Goal: Transaction & Acquisition: Purchase product/service

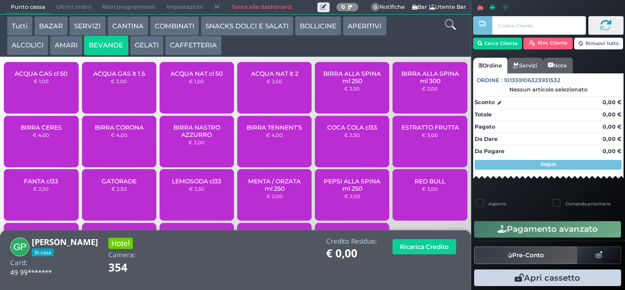
click at [270, 105] on div "ACQUA NAT lt 2 € 2,50" at bounding box center [274, 87] width 74 height 51
click at [271, 105] on div "ACQUA NAT lt 2 € 2,50" at bounding box center [274, 87] width 74 height 51
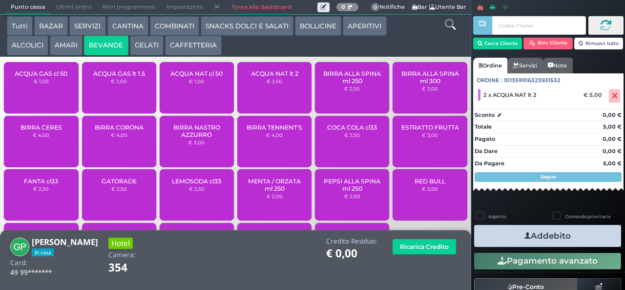
click at [526, 235] on button "Addebito" at bounding box center [547, 236] width 147 height 22
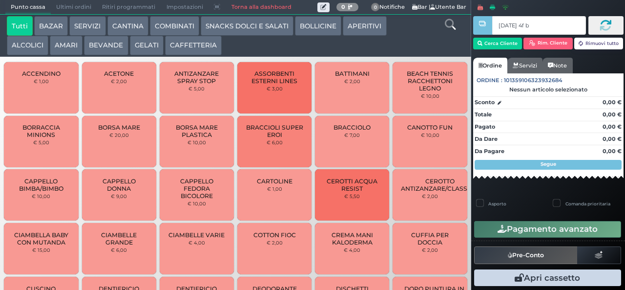
type input "ce 93 4f b9"
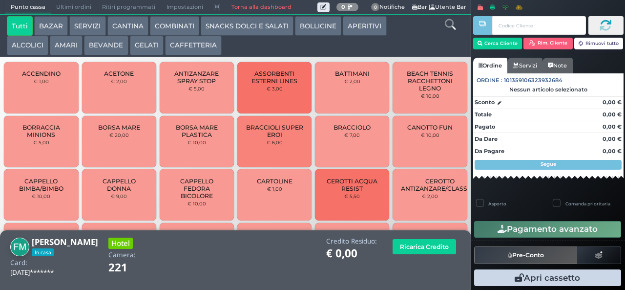
click at [173, 27] on button "COMBINATI" at bounding box center [174, 26] width 49 height 20
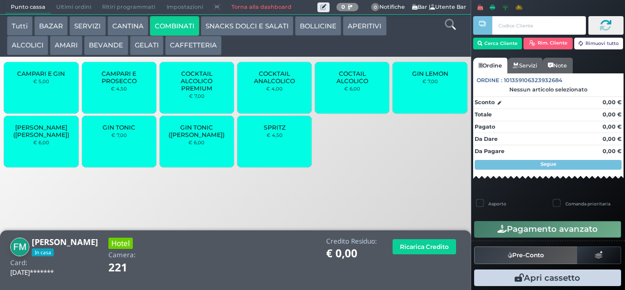
click at [198, 46] on button "CAFFETTERIA" at bounding box center [193, 46] width 57 height 20
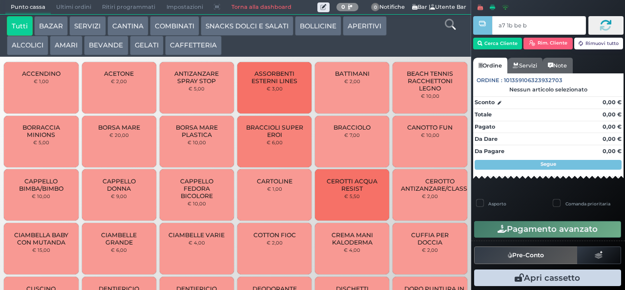
type input "a7 1b be b9"
click at [0, 0] on div at bounding box center [0, 0] width 0 height 0
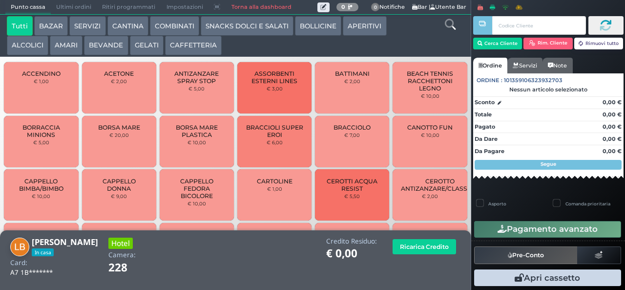
click at [206, 46] on button "CAFFETTERIA" at bounding box center [193, 46] width 57 height 20
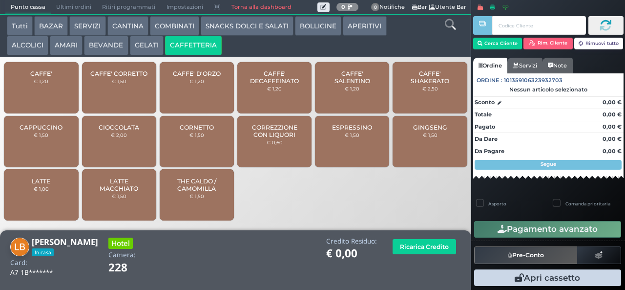
click at [278, 138] on span "CORREZZIONE CON LIQUORI" at bounding box center [275, 131] width 58 height 15
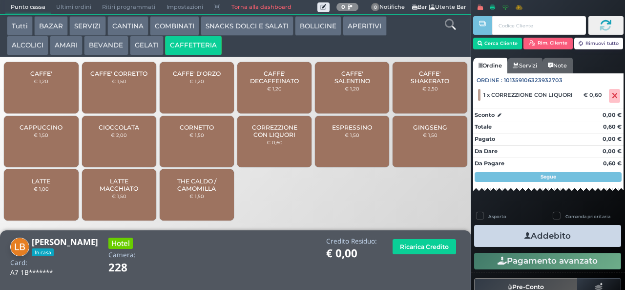
click at [524, 235] on icon "button" at bounding box center [527, 235] width 6 height 10
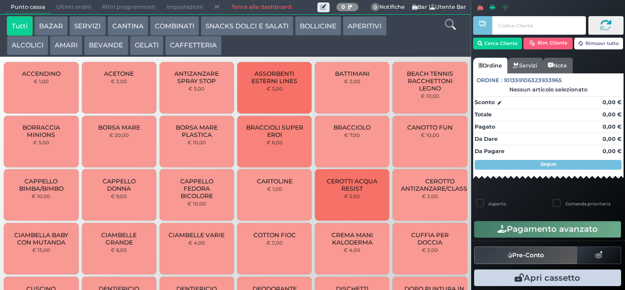
click at [56, 26] on button "BAZAR" at bounding box center [51, 26] width 34 height 20
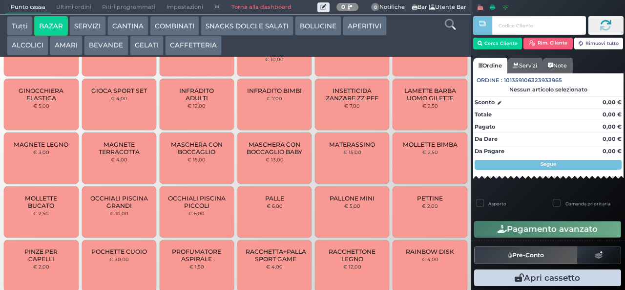
scroll to position [431, 0]
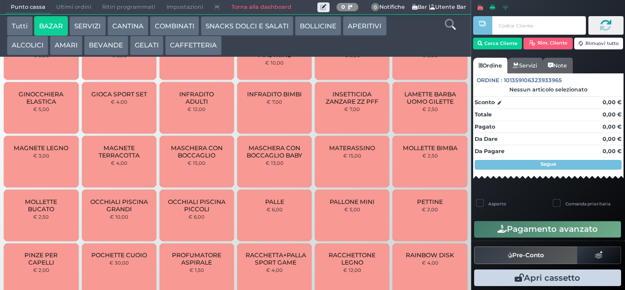
click at [34, 16] on button "BAZAR" at bounding box center [51, 26] width 34 height 20
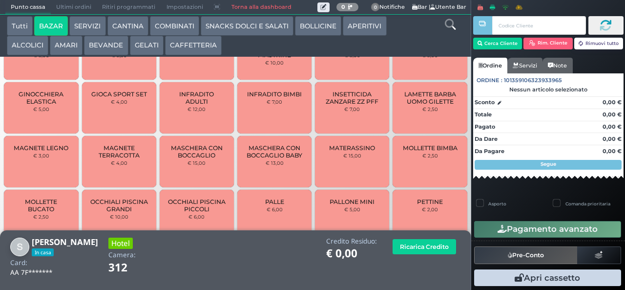
click at [110, 147] on span "MAGNETE TERRACOTTA" at bounding box center [119, 151] width 58 height 15
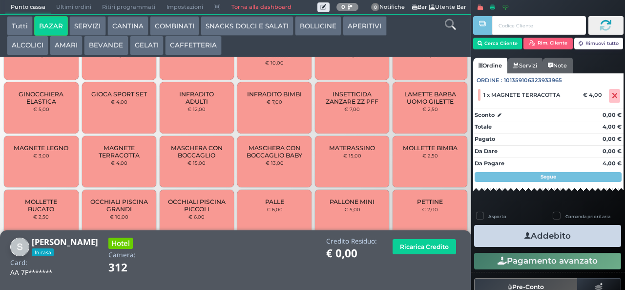
click at [117, 150] on span "MAGNETE TERRACOTTA" at bounding box center [119, 151] width 58 height 15
click at [111, 159] on span "MAGNETE TERRACOTTA" at bounding box center [119, 151] width 58 height 15
click at [115, 155] on span "MAGNETE TERRACOTTA" at bounding box center [119, 151] width 58 height 15
click at [112, 149] on span "MAGNETE TERRACOTTA" at bounding box center [119, 151] width 58 height 15
click at [121, 152] on span "MAGNETE TERRACOTTA" at bounding box center [119, 151] width 58 height 15
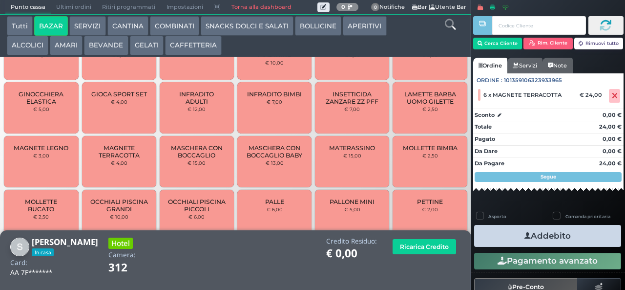
click at [498, 239] on button "Addebito" at bounding box center [547, 236] width 147 height 22
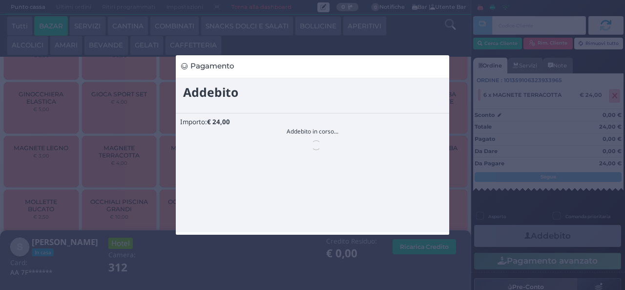
scroll to position [0, 0]
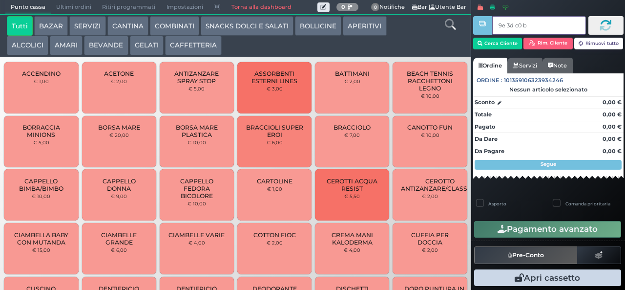
type input "9e 3d c0 b9"
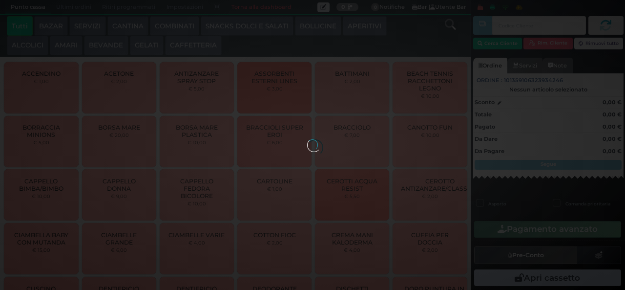
click at [307, 139] on div at bounding box center [312, 144] width 11 height 11
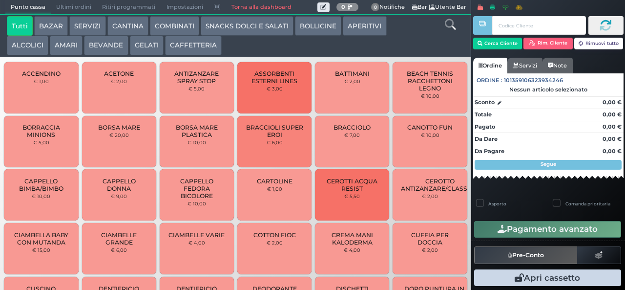
click at [32, 45] on button "ALCOLICI" at bounding box center [27, 46] width 41 height 20
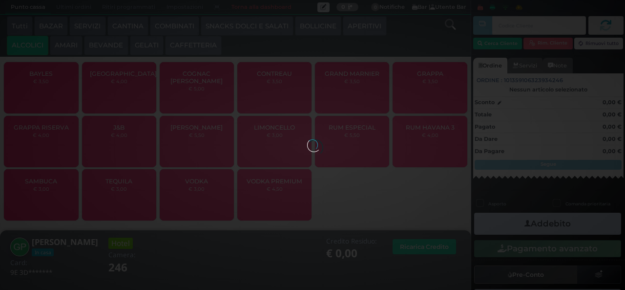
click at [7, 36] on button "ALCOLICI" at bounding box center [27, 46] width 41 height 20
click at [307, 139] on div at bounding box center [312, 144] width 11 height 11
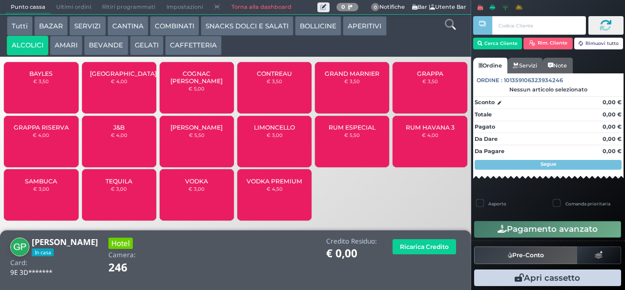
click at [47, 77] on span "BAYLES" at bounding box center [40, 73] width 23 height 7
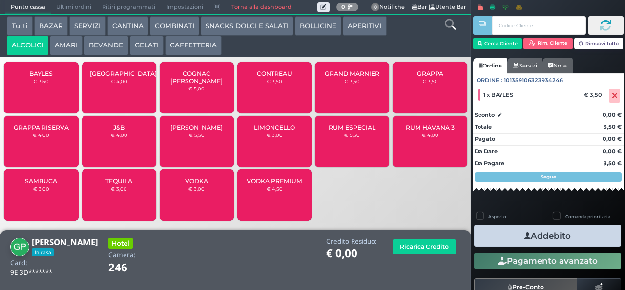
click at [526, 235] on button "Addebito" at bounding box center [547, 236] width 147 height 22
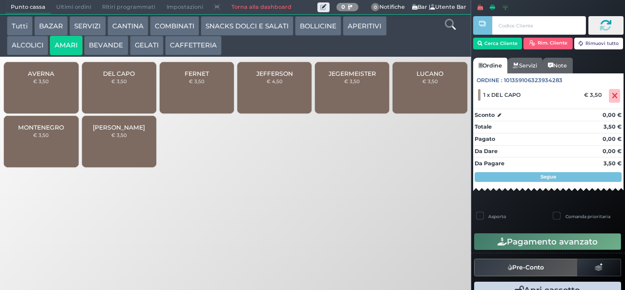
click at [498, 238] on icon "button" at bounding box center [501, 241] width 9 height 8
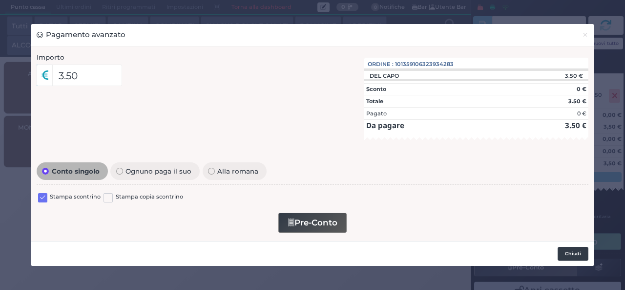
click at [564, 257] on button "Chiudi" at bounding box center [573, 254] width 31 height 14
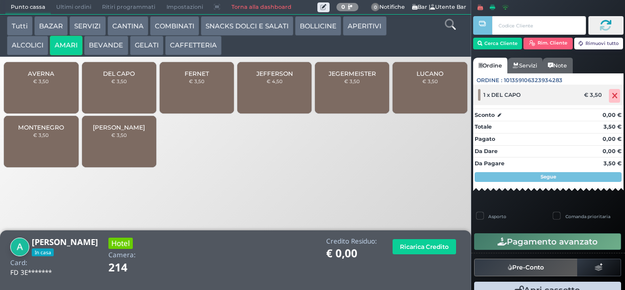
click at [612, 96] on icon at bounding box center [615, 96] width 6 height 0
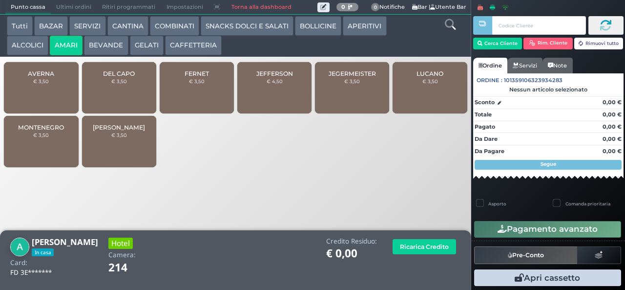
click at [114, 77] on span "DEL CAPO" at bounding box center [119, 73] width 32 height 7
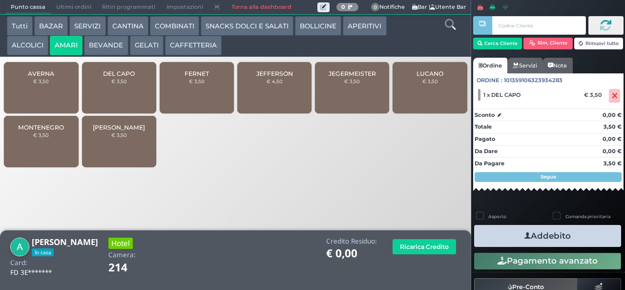
click at [495, 240] on button "Addebito" at bounding box center [547, 236] width 147 height 22
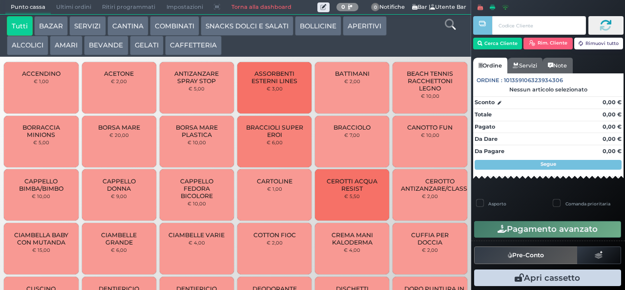
click at [59, 27] on button "BAZAR" at bounding box center [51, 26] width 34 height 20
click at [34, 16] on button "BAZAR" at bounding box center [51, 26] width 34 height 20
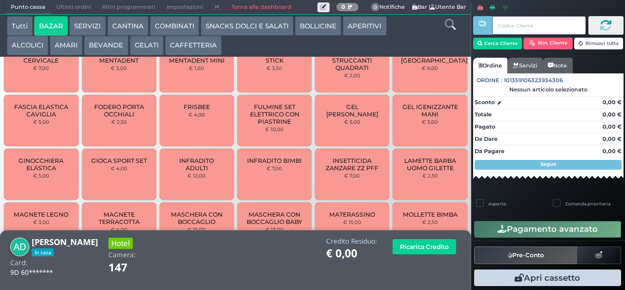
scroll to position [352, 0]
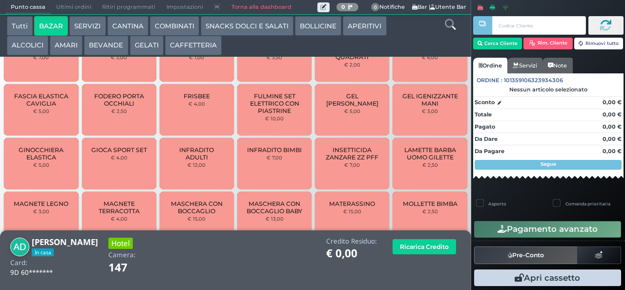
click at [127, 211] on span "MAGNETE TERRACOTTA" at bounding box center [119, 207] width 58 height 15
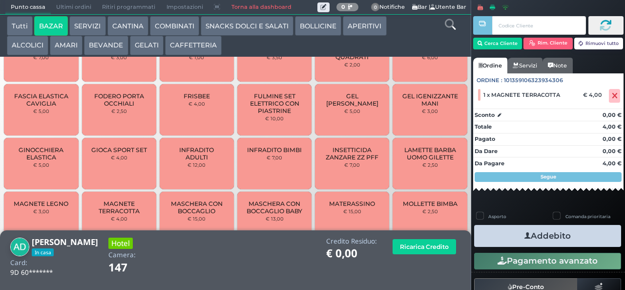
click at [559, 234] on button "Addebito" at bounding box center [547, 236] width 147 height 22
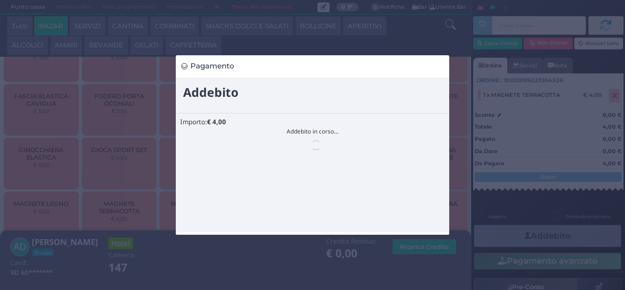
scroll to position [0, 0]
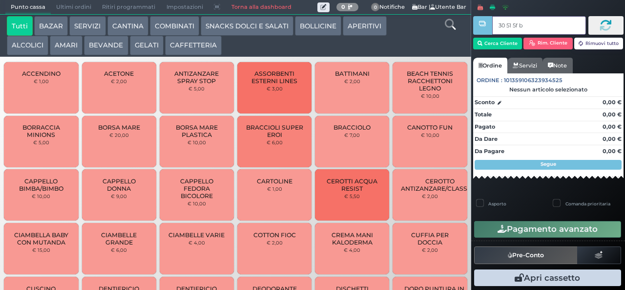
type input "30 51 5f bb"
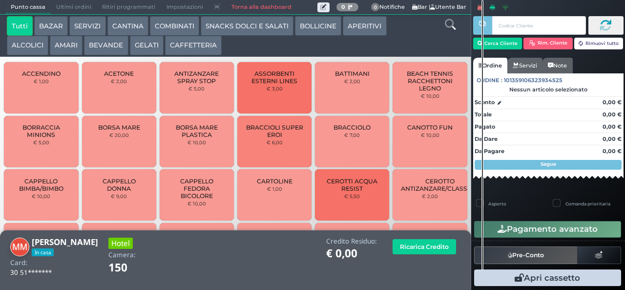
click at [186, 47] on button "CAFFETTERIA" at bounding box center [193, 46] width 57 height 20
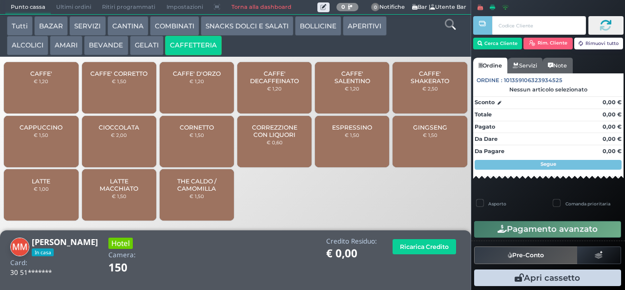
click at [420, 131] on span "GINGSENG" at bounding box center [430, 127] width 34 height 7
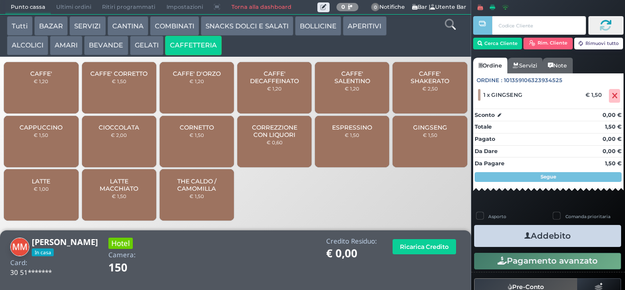
click at [496, 235] on button "Addebito" at bounding box center [547, 236] width 147 height 22
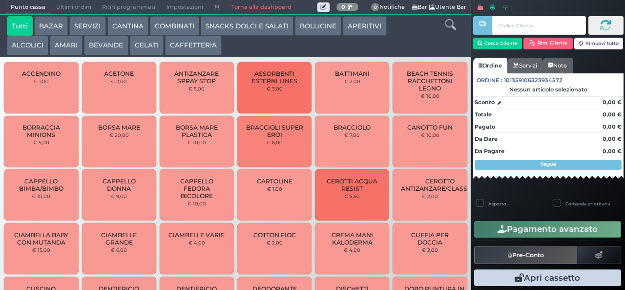
click at [55, 25] on button "BAZAR" at bounding box center [51, 26] width 34 height 20
click at [34, 16] on button "BAZAR" at bounding box center [51, 26] width 34 height 20
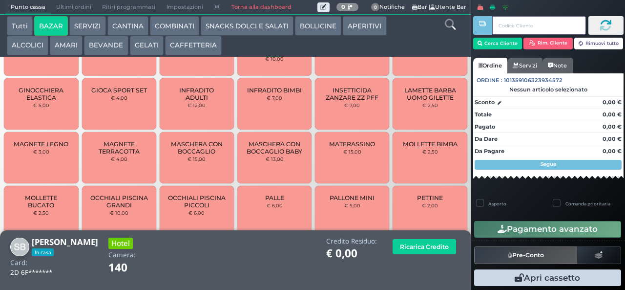
scroll to position [445, 0]
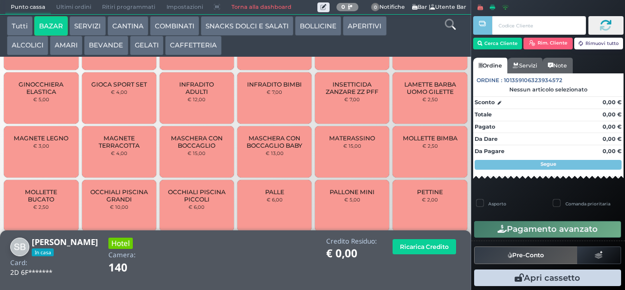
click at [128, 149] on span "MAGNETE TERRACOTTA" at bounding box center [119, 141] width 58 height 15
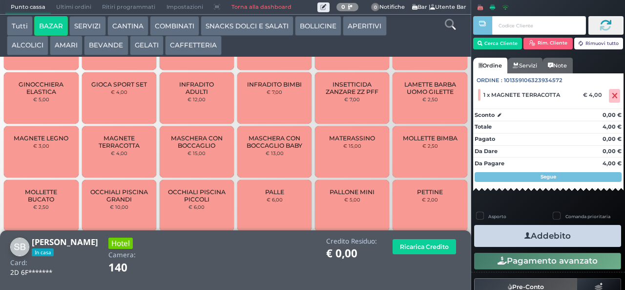
click at [126, 149] on span "MAGNETE TERRACOTTA" at bounding box center [119, 141] width 58 height 15
click at [559, 236] on button "Addebito" at bounding box center [547, 236] width 147 height 22
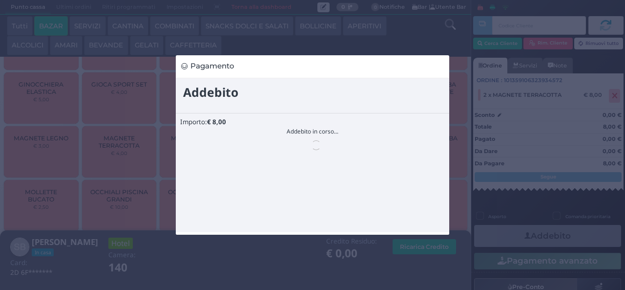
scroll to position [0, 0]
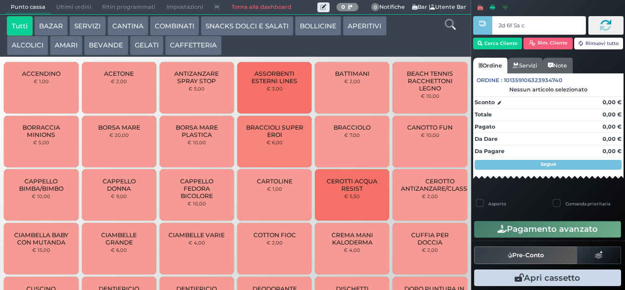
type input "2d 6f 5a c3"
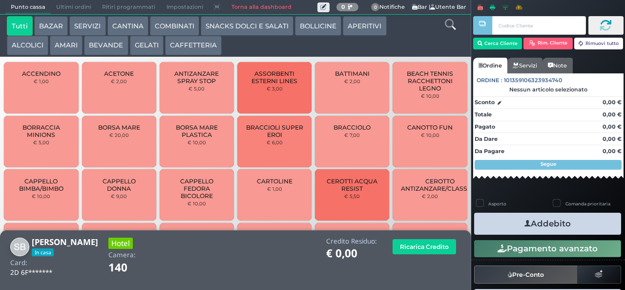
click at [79, 41] on button "AMARI" at bounding box center [66, 46] width 33 height 20
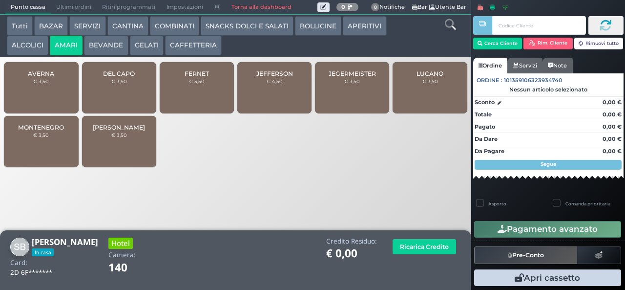
click at [122, 96] on div "DEL CAPO € 3,50" at bounding box center [119, 87] width 74 height 51
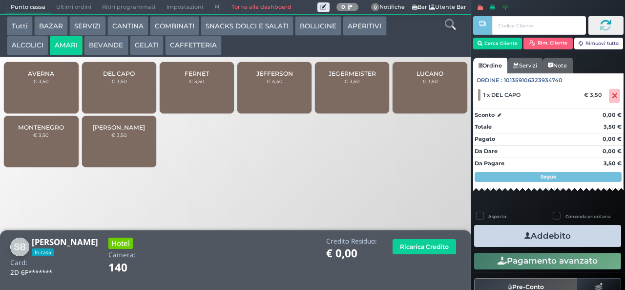
click at [525, 226] on button "Addebito" at bounding box center [547, 236] width 147 height 22
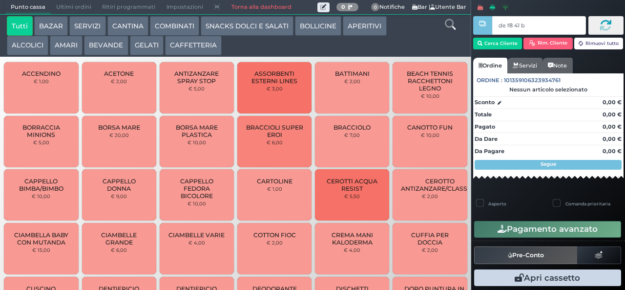
type input "de f8 41 b9"
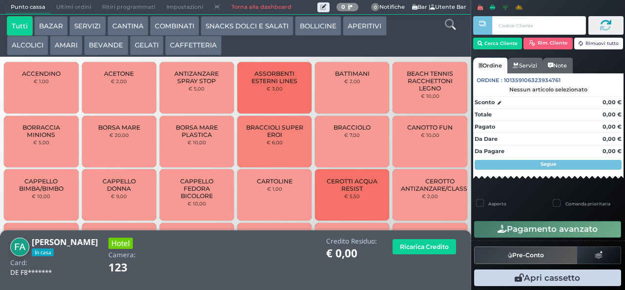
click at [66, 46] on button "AMARI" at bounding box center [66, 46] width 33 height 20
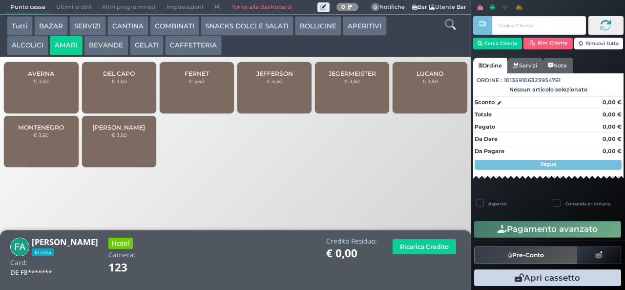
click at [197, 98] on div "FERNET € 3,50" at bounding box center [197, 87] width 74 height 51
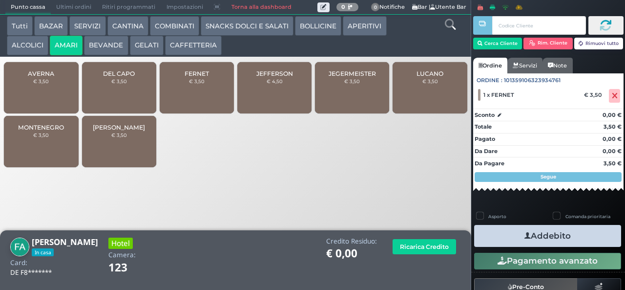
click at [524, 235] on icon "button" at bounding box center [527, 235] width 6 height 10
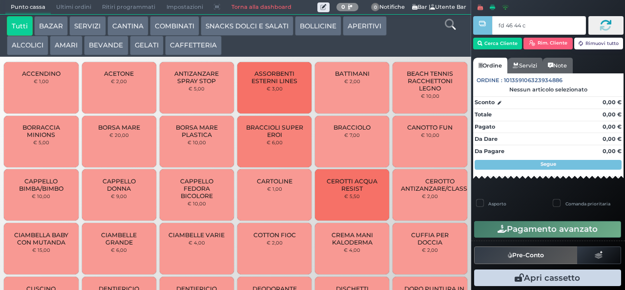
type input "fd 46 44 c3"
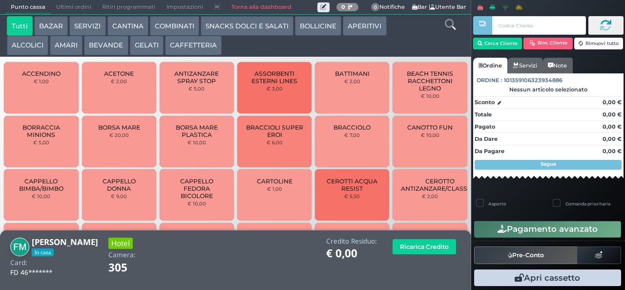
click at [187, 44] on button "CAFFETTERIA" at bounding box center [193, 46] width 57 height 20
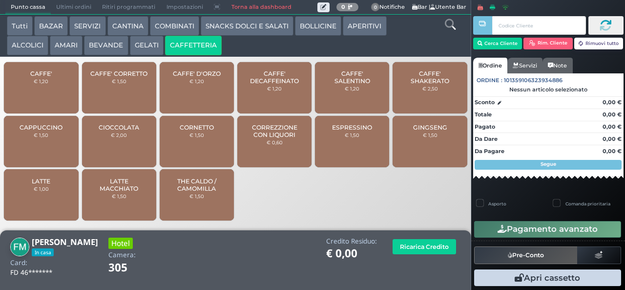
click at [338, 78] on span "CAFFE' SALENTINO" at bounding box center [352, 77] width 58 height 15
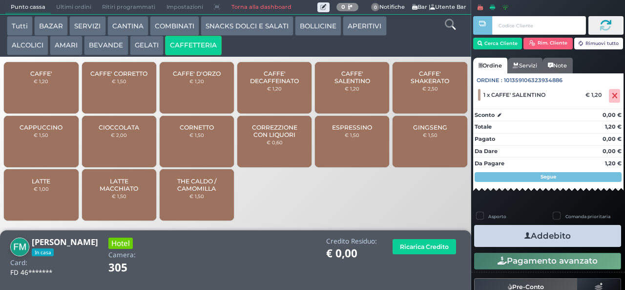
click at [524, 235] on icon "button" at bounding box center [527, 235] width 6 height 10
